Goal: Task Accomplishment & Management: Use online tool/utility

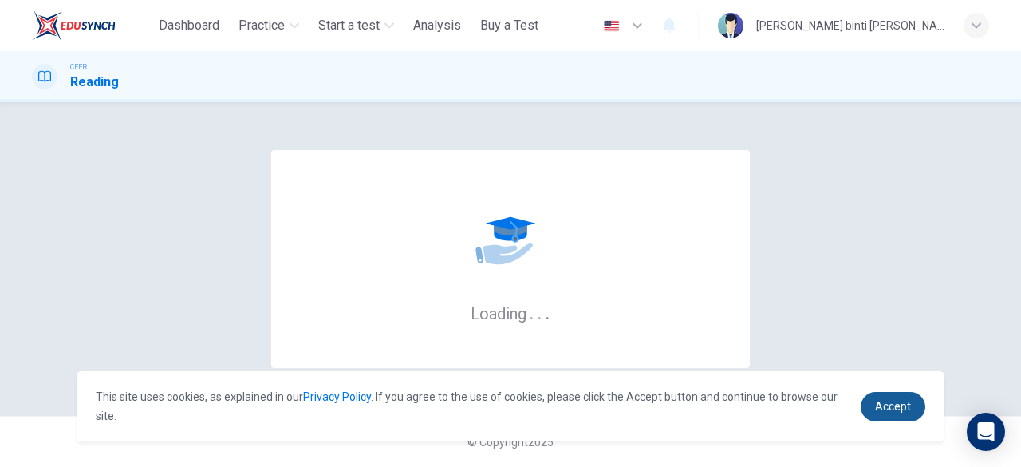
click at [889, 398] on link "Accept" at bounding box center [893, 407] width 65 height 30
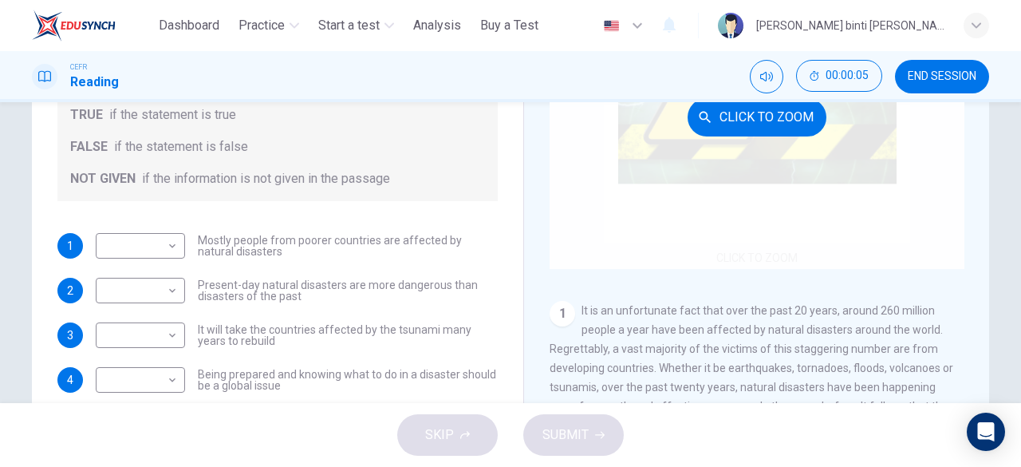
scroll to position [80, 0]
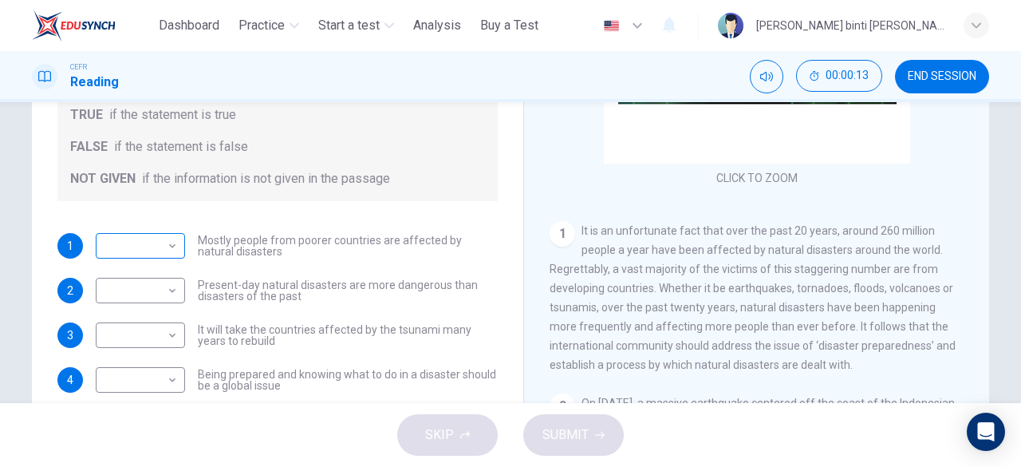
click at [178, 240] on div "​ ​" at bounding box center [140, 246] width 89 height 26
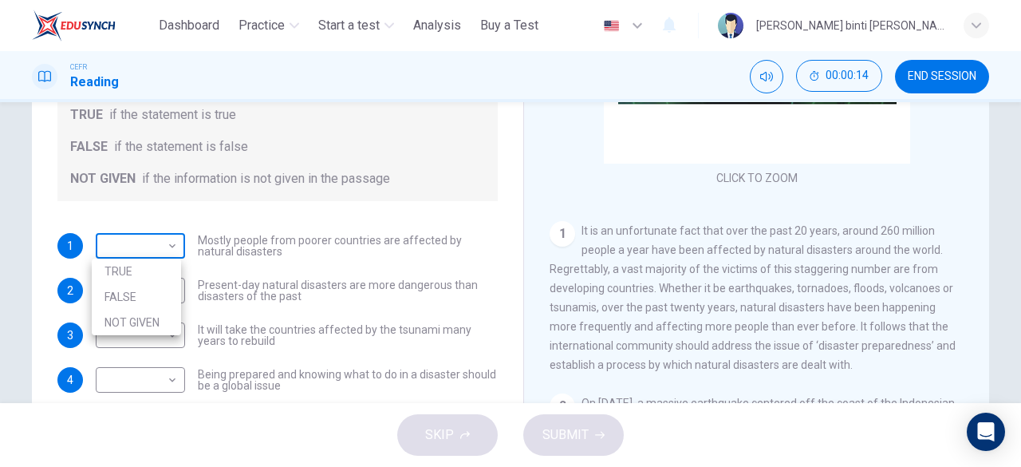
click at [168, 242] on body "This site uses cookies, as explained in our Privacy Policy . If you agree to th…" at bounding box center [510, 233] width 1021 height 467
click at [153, 294] on li "FALSE" at bounding box center [136, 297] width 89 height 26
type input "*****"
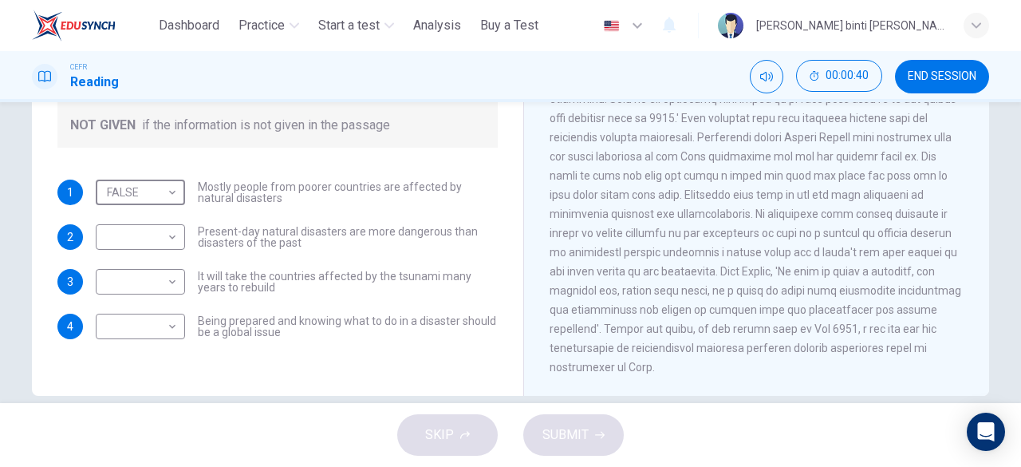
scroll to position [318, 0]
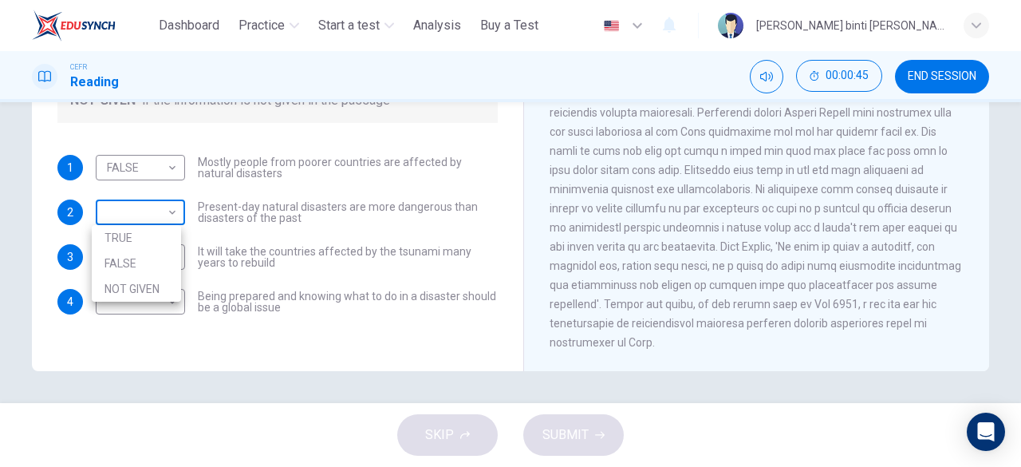
click at [147, 208] on body "This site uses cookies, as explained in our Privacy Policy . If you agree to th…" at bounding box center [510, 233] width 1021 height 467
click at [164, 282] on li "NOT GIVEN" at bounding box center [136, 289] width 89 height 26
type input "*********"
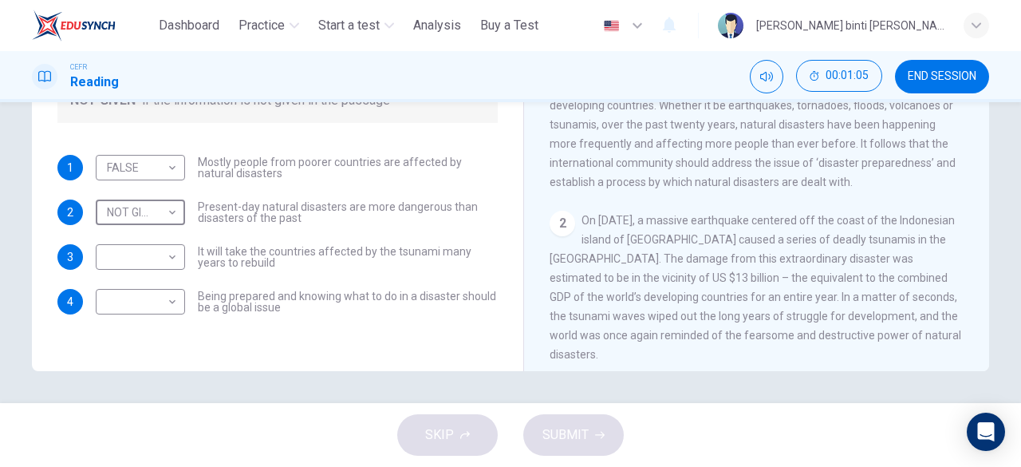
scroll to position [239, 0]
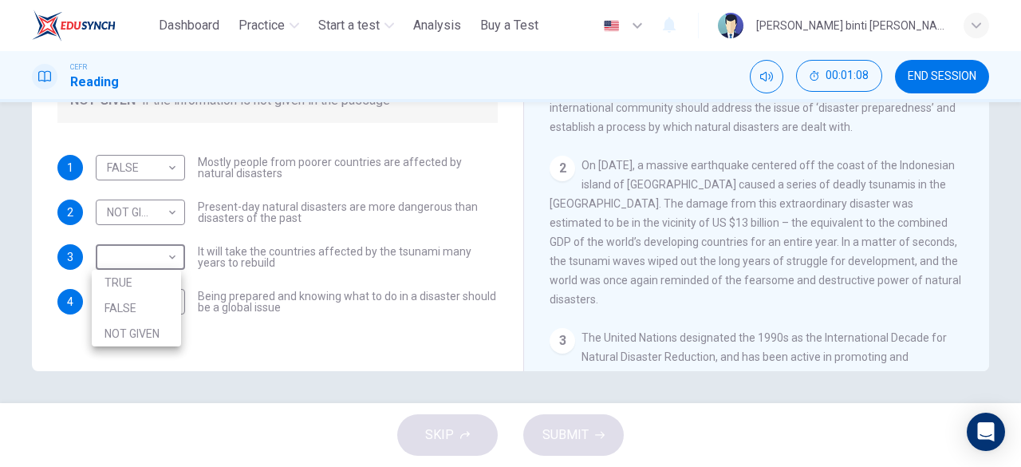
click at [168, 252] on body "This site uses cookies, as explained in our Privacy Policy . If you agree to th…" at bounding box center [510, 233] width 1021 height 467
click at [161, 310] on li "FALSE" at bounding box center [136, 308] width 89 height 26
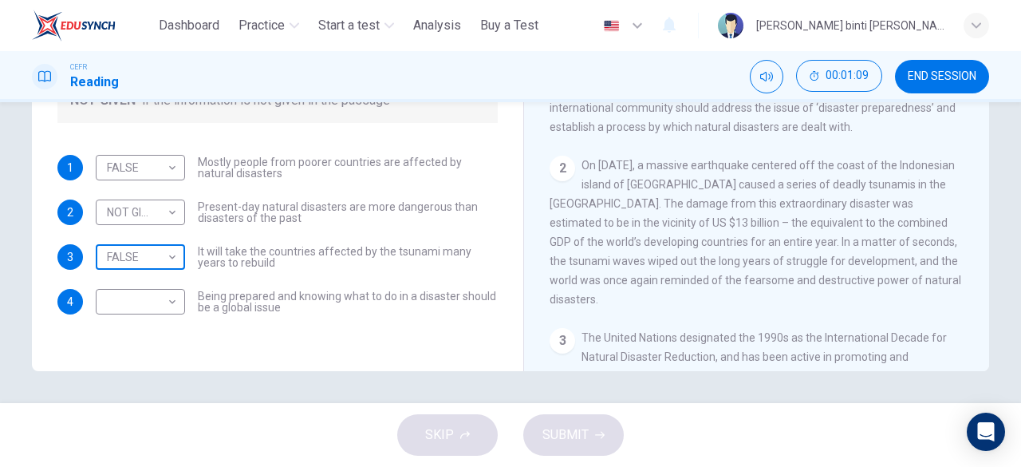
click at [139, 258] on body "This site uses cookies, as explained in our Privacy Policy . If you agree to th…" at bounding box center [510, 233] width 1021 height 467
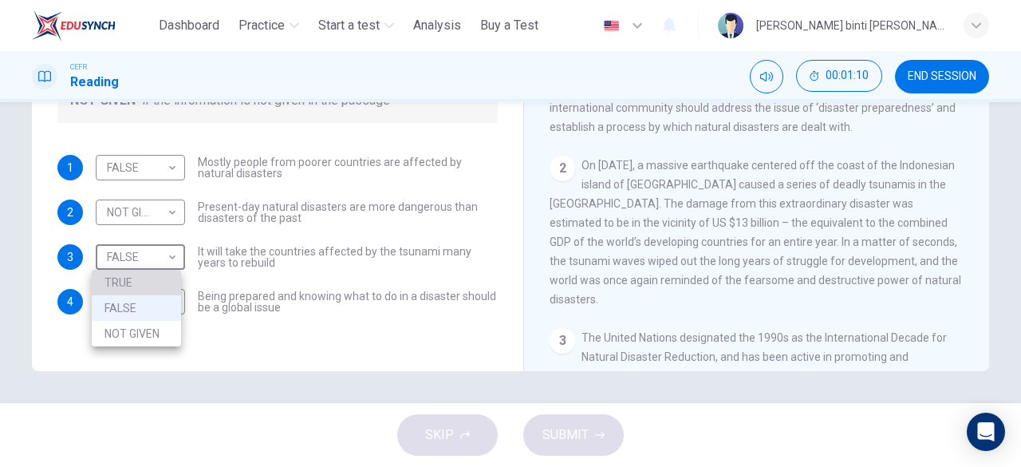
click at [143, 275] on li "TRUE" at bounding box center [136, 283] width 89 height 26
type input "****"
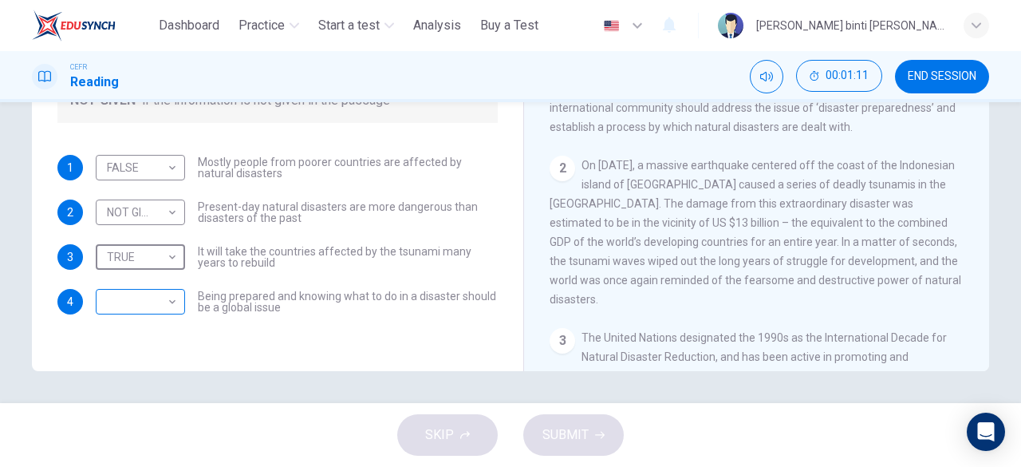
click at [164, 306] on body "This site uses cookies, as explained in our Privacy Policy . If you agree to th…" at bounding box center [510, 233] width 1021 height 467
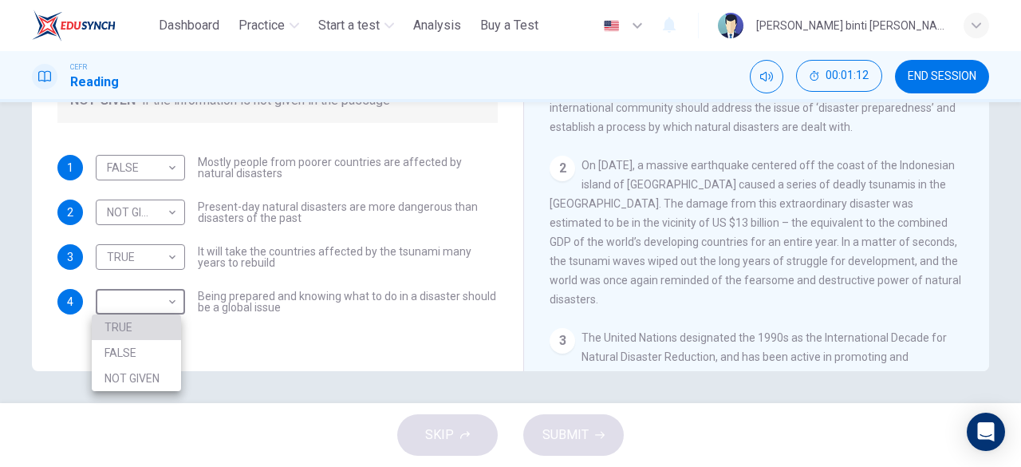
click at [166, 329] on li "TRUE" at bounding box center [136, 327] width 89 height 26
type input "****"
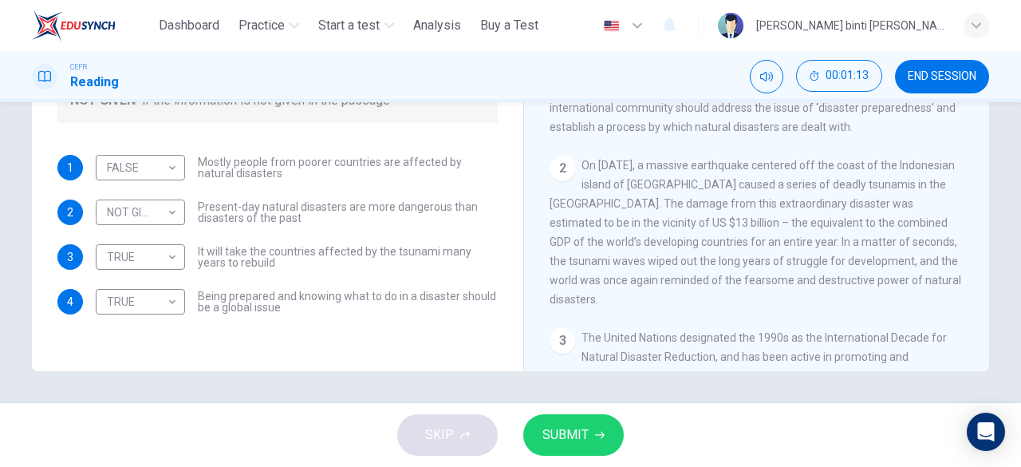
click at [621, 419] on div "SKIP SUBMIT" at bounding box center [510, 435] width 1021 height 64
click at [609, 432] on button "SUBMIT" at bounding box center [573, 434] width 101 height 41
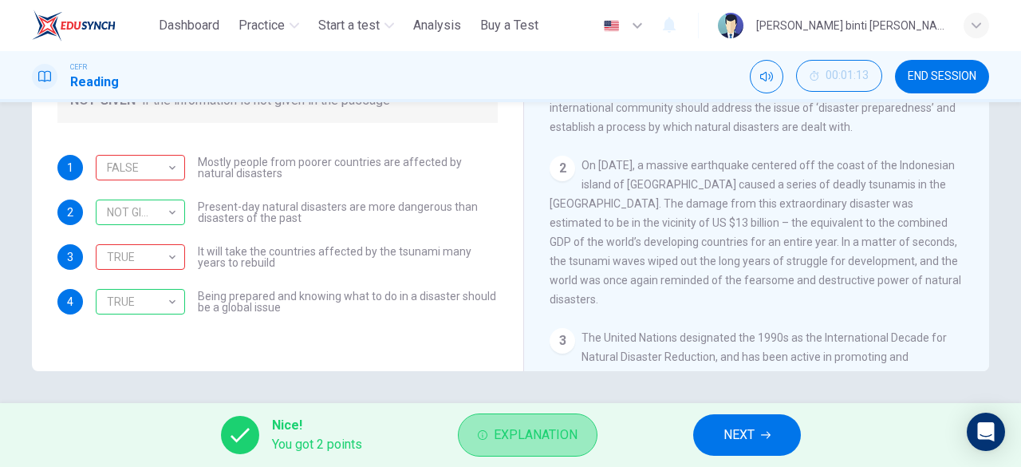
click at [483, 428] on button "Explanation" at bounding box center [528, 434] width 140 height 43
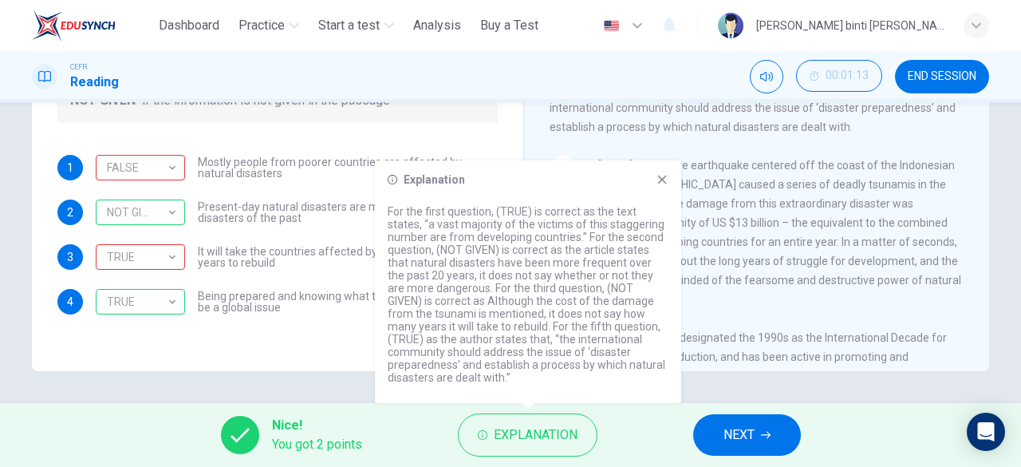
click at [665, 179] on icon at bounding box center [662, 179] width 13 height 13
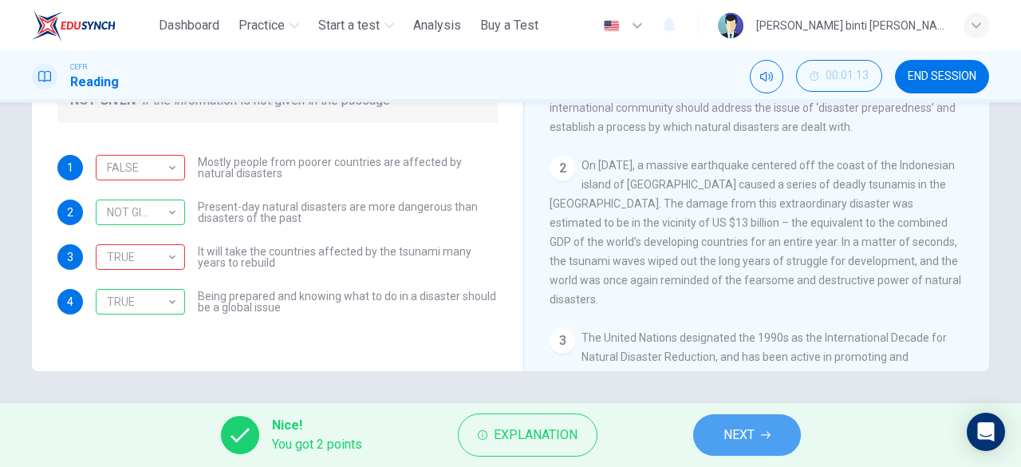
click at [740, 421] on button "NEXT" at bounding box center [747, 434] width 108 height 41
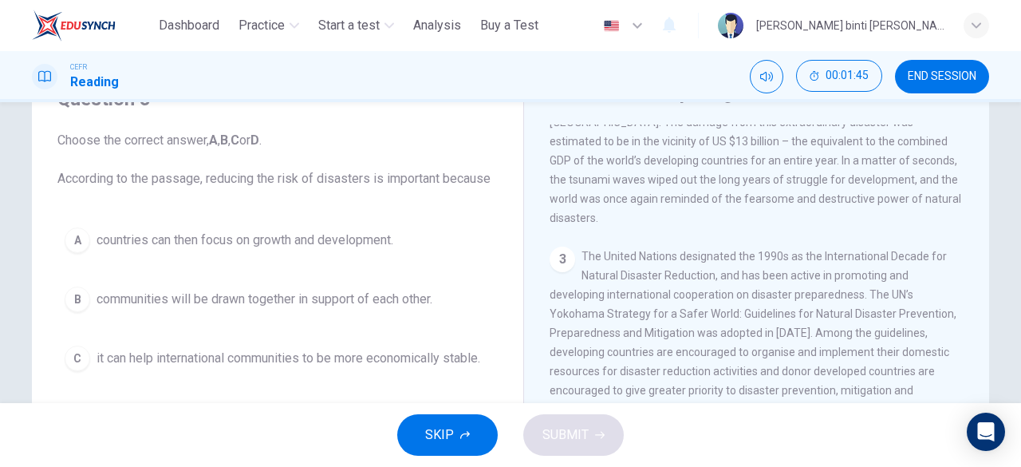
scroll to position [638, 0]
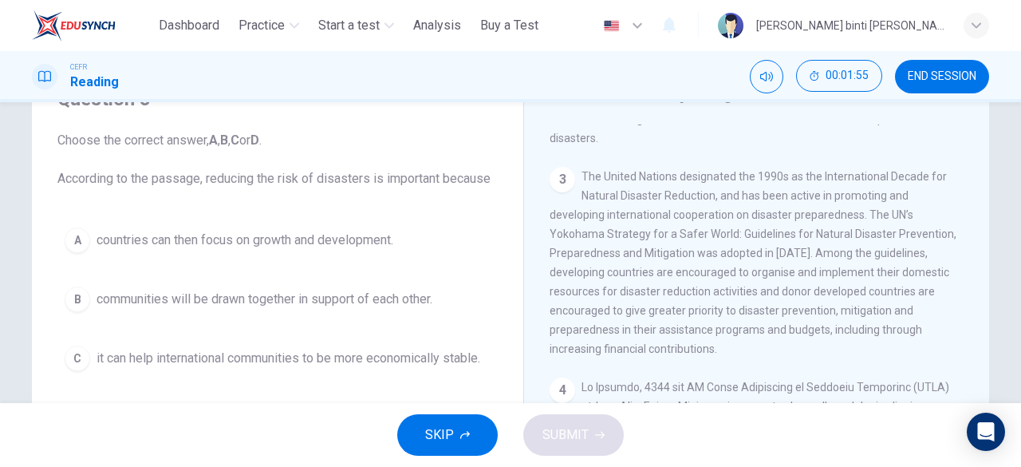
drag, startPoint x: 543, startPoint y: 304, endPoint x: 609, endPoint y: 329, distance: 71.0
click at [609, 329] on div "Preparing for the Threat CLICK TO ZOOM Click to Zoom 1 It is an unfortunate fac…" at bounding box center [756, 344] width 466 height 580
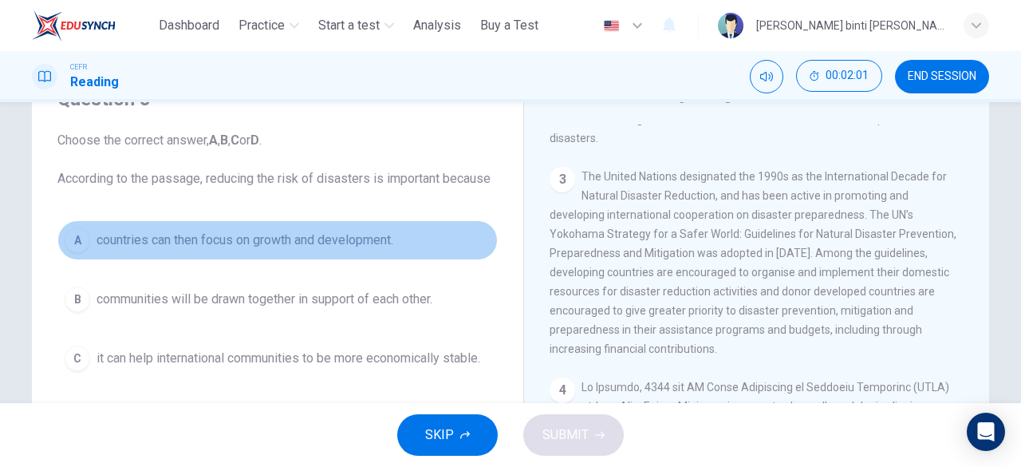
click at [379, 234] on span "countries can then focus on growth and development." at bounding box center [245, 240] width 297 height 19
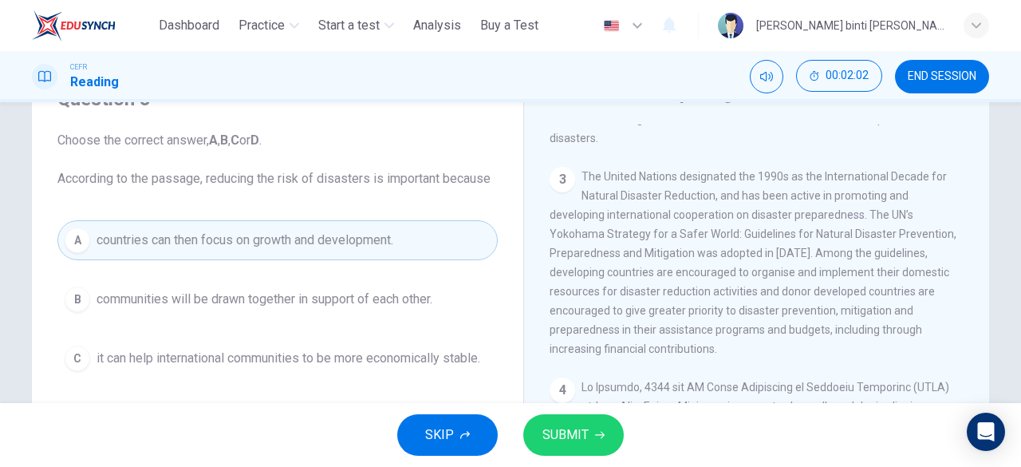
click at [440, 357] on span "it can help international communities to be more economically stable." at bounding box center [289, 358] width 384 height 19
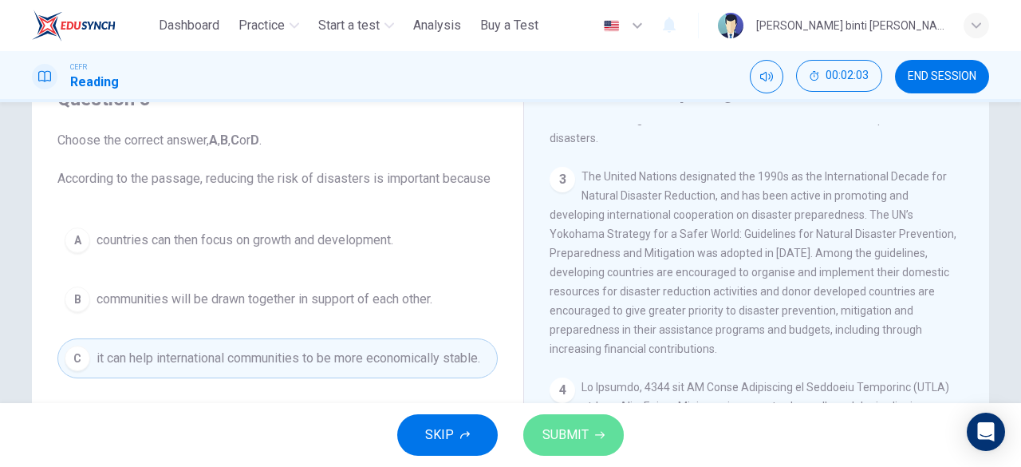
click at [553, 424] on span "SUBMIT" at bounding box center [565, 435] width 46 height 22
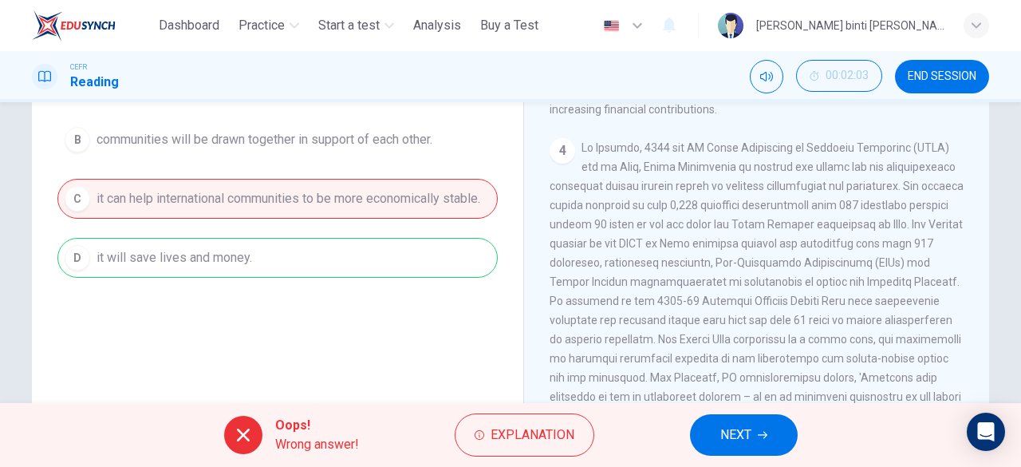
scroll to position [80, 0]
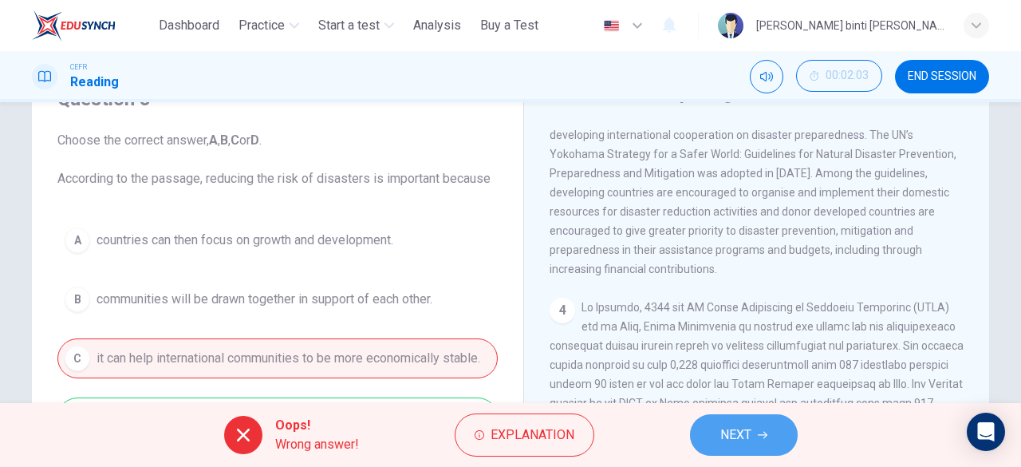
click at [744, 427] on span "NEXT" at bounding box center [735, 435] width 31 height 22
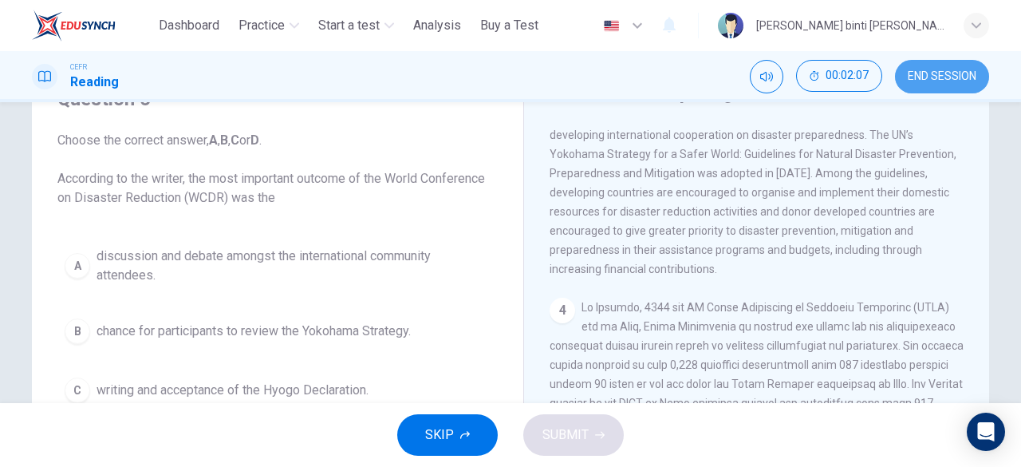
click at [908, 74] on span "END SESSION" at bounding box center [942, 76] width 69 height 13
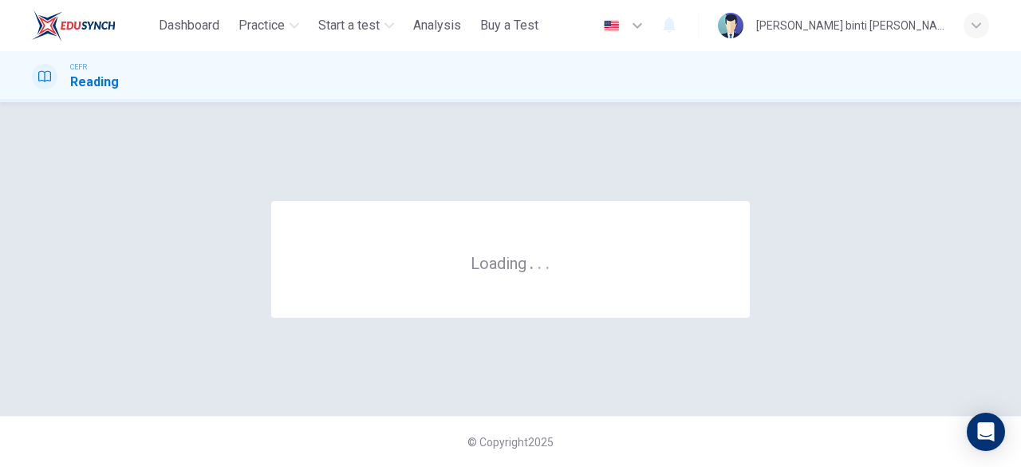
scroll to position [0, 0]
